Goal: Task Accomplishment & Management: Complete application form

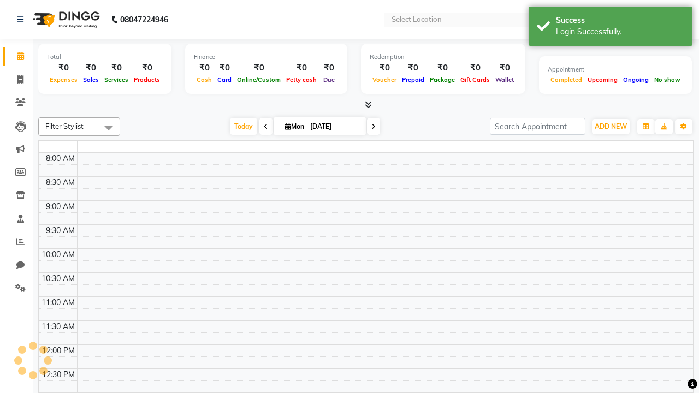
select select "en"
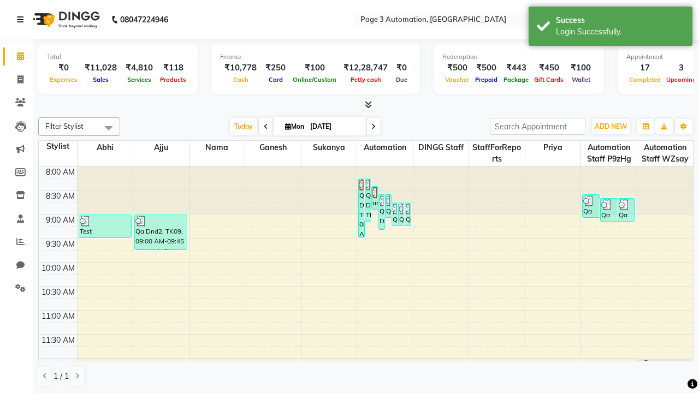
click at [22, 20] on icon at bounding box center [20, 20] width 7 height 8
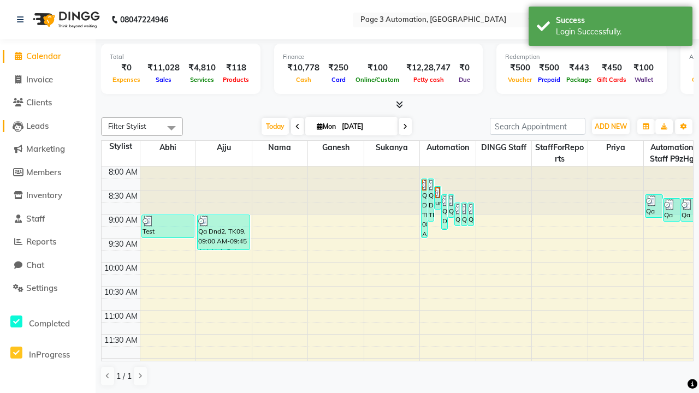
click at [48, 126] on span "Leads" at bounding box center [37, 126] width 22 height 10
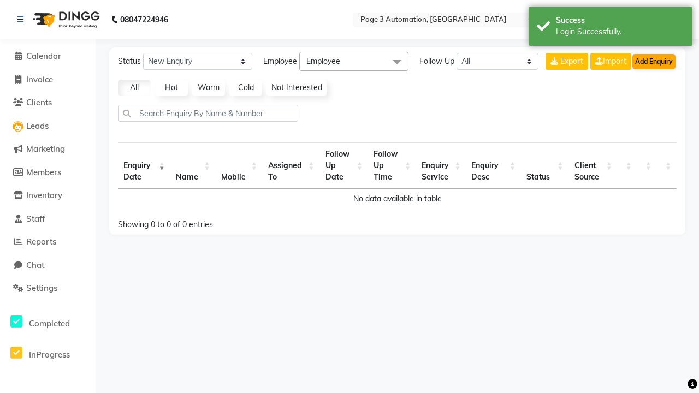
click at [654, 61] on button "Add Enquiry" at bounding box center [654, 61] width 43 height 15
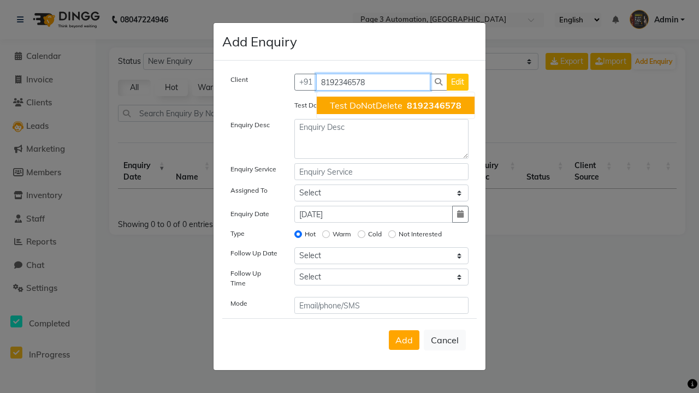
click at [396, 105] on span "Test DoNotDelete" at bounding box center [366, 105] width 73 height 11
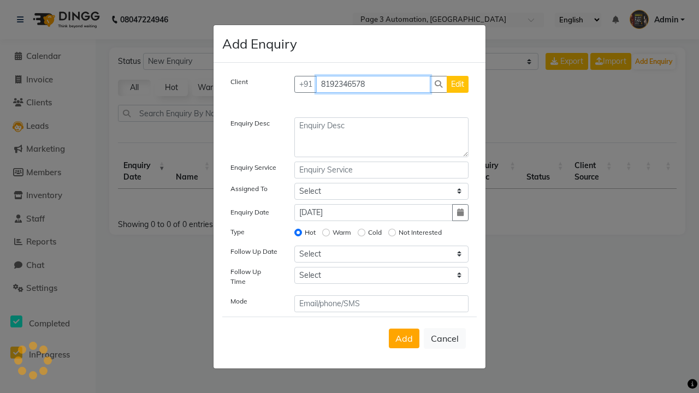
type input "8192346578"
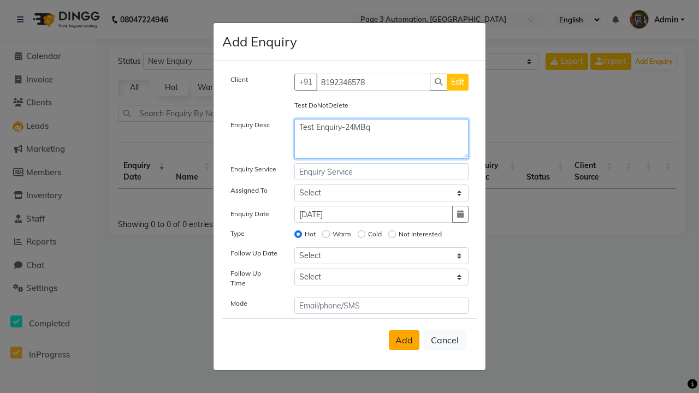
type textarea "Test Enquiry-24MBq"
click at [404, 340] on span "Add" at bounding box center [404, 340] width 17 height 11
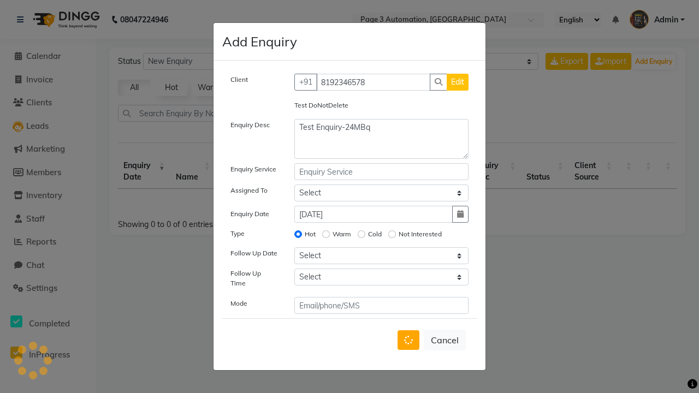
select select
radio input "false"
select select
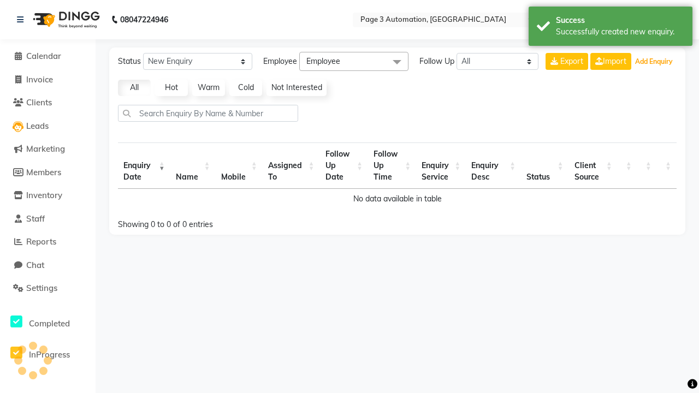
select select "10"
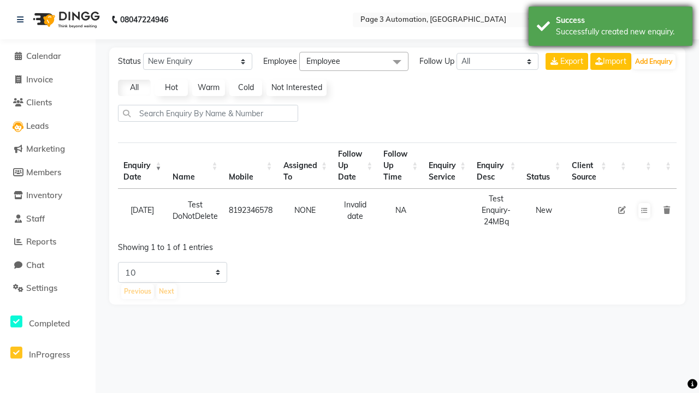
click at [611, 28] on div "Successfully created new enquiry." at bounding box center [620, 31] width 128 height 11
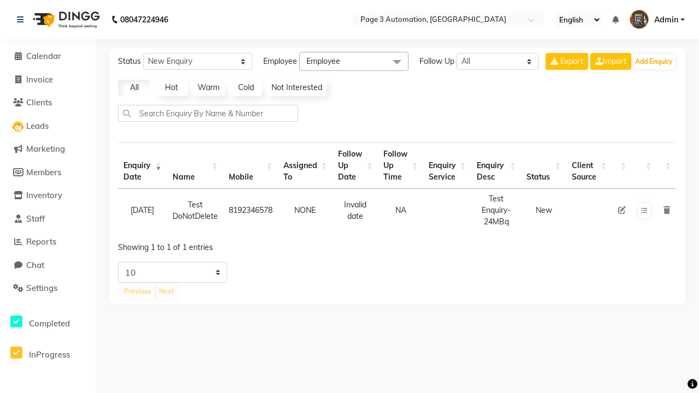
click at [666, 210] on icon at bounding box center [667, 210] width 7 height 8
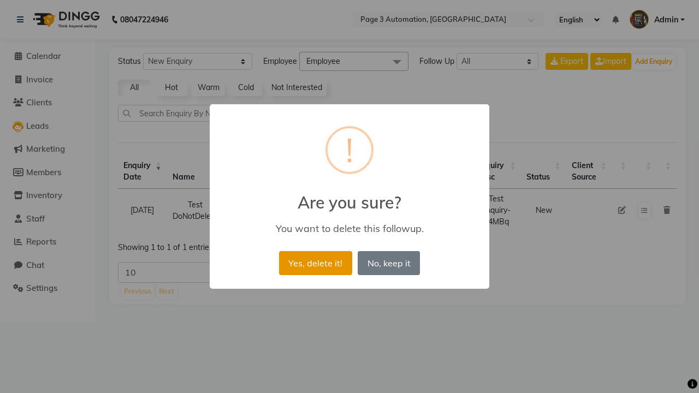
click at [315, 263] on button "Yes, delete it!" at bounding box center [315, 263] width 73 height 24
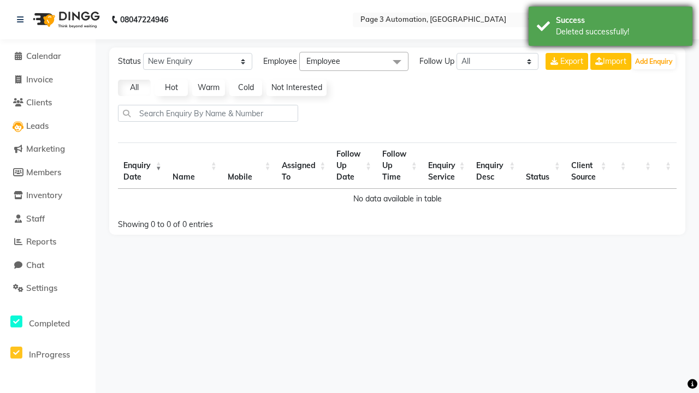
click at [611, 28] on div "Deleted successfully!" at bounding box center [620, 31] width 128 height 11
